Goal: Find specific page/section

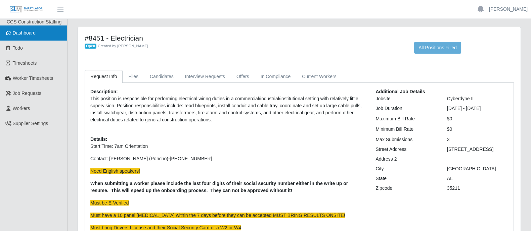
click at [14, 32] on span "Dashboard" at bounding box center [24, 32] width 23 height 5
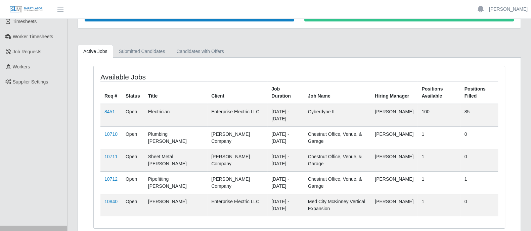
scroll to position [69, 0]
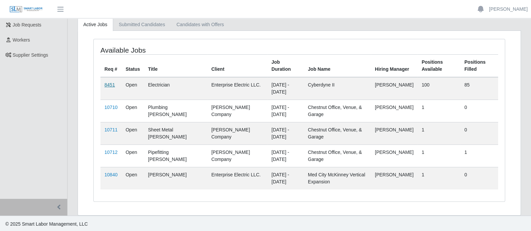
click at [110, 83] on link "8451" at bounding box center [109, 84] width 10 height 5
